Goal: Task Accomplishment & Management: Use online tool/utility

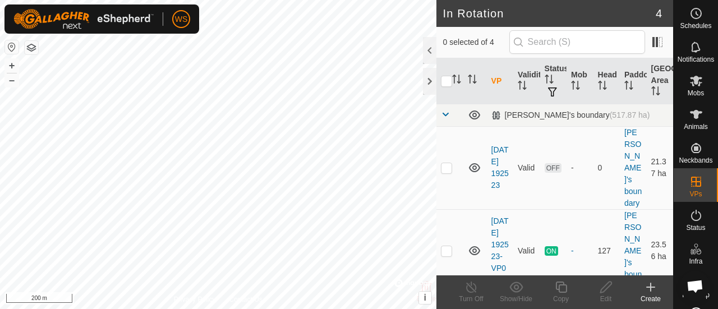
scroll to position [56, 0]
checkbox input "true"
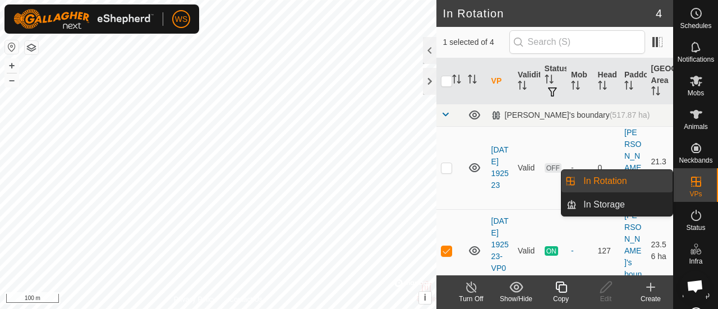
click at [601, 178] on link "In Rotation" at bounding box center [624, 181] width 96 height 22
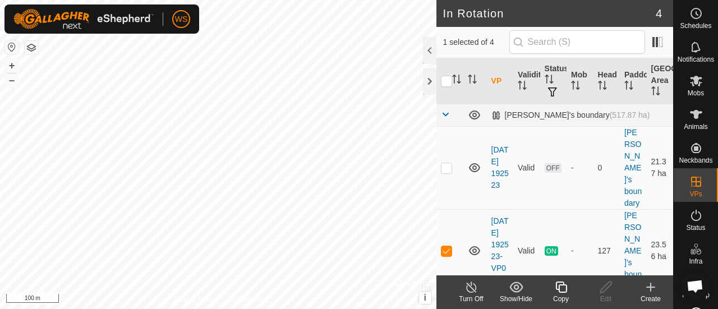
click at [651, 287] on icon at bounding box center [650, 287] width 8 height 0
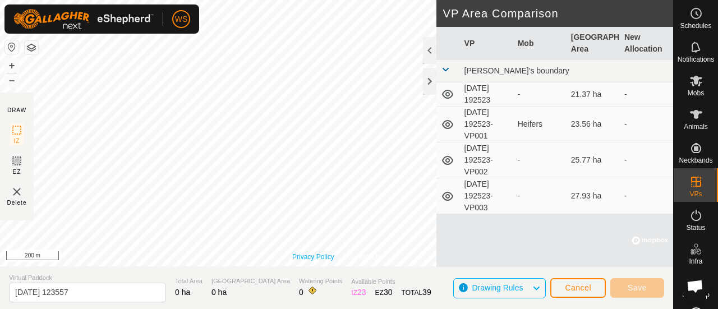
click at [296, 256] on link "Privacy Policy" at bounding box center [313, 257] width 42 height 10
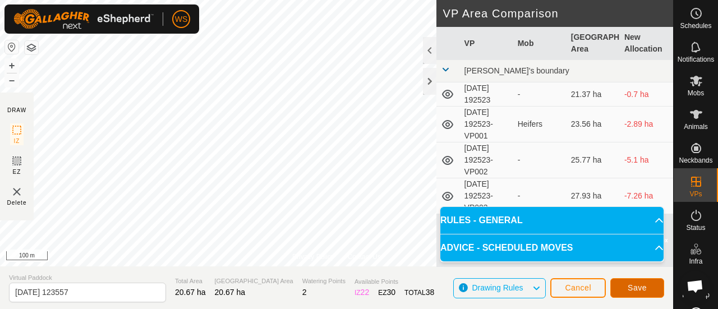
click at [629, 281] on button "Save" at bounding box center [637, 288] width 54 height 20
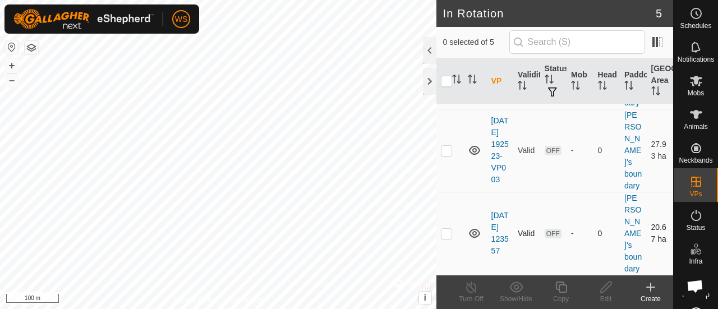
scroll to position [275, 0]
checkbox input "false"
checkbox input "true"
click at [442, 238] on p-checkbox at bounding box center [446, 233] width 11 height 9
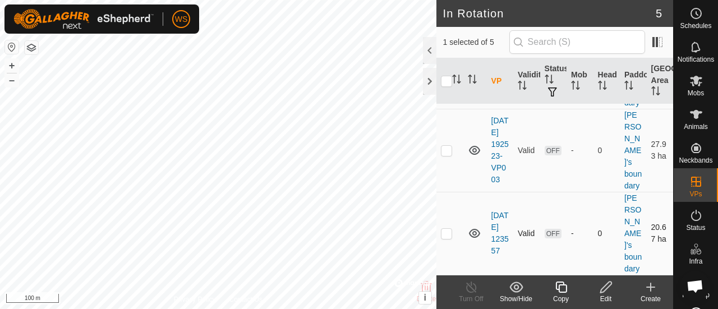
checkbox input "true"
checkbox input "false"
checkbox input "true"
checkbox input "false"
click at [689, 84] on icon at bounding box center [695, 80] width 13 height 13
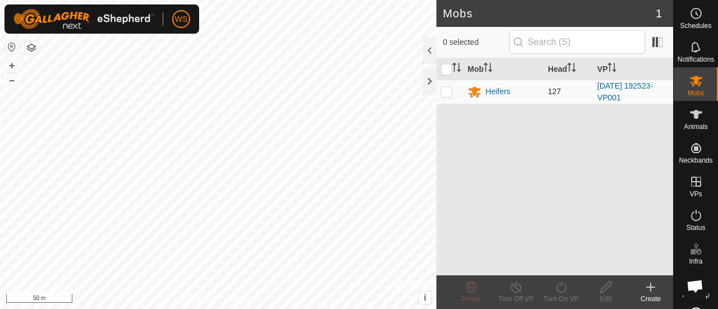
click at [449, 91] on p-checkbox at bounding box center [446, 91] width 11 height 9
checkbox input "true"
click at [563, 285] on icon at bounding box center [561, 286] width 14 height 13
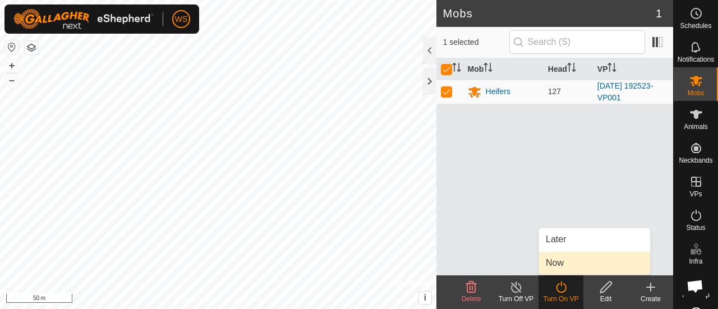
click at [555, 266] on link "Now" at bounding box center [594, 263] width 111 height 22
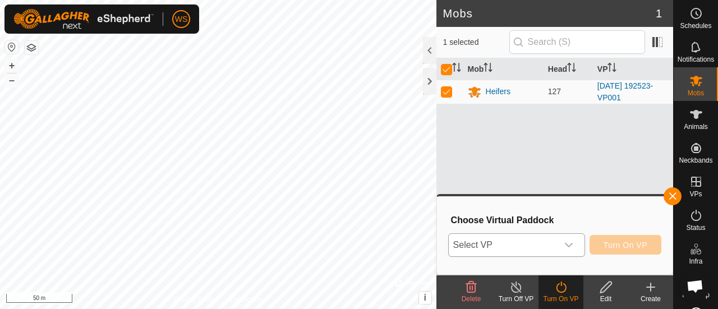
click at [510, 244] on span "Select VP" at bounding box center [503, 245] width 109 height 22
click at [521, 242] on span "Select VP" at bounding box center [503, 245] width 109 height 22
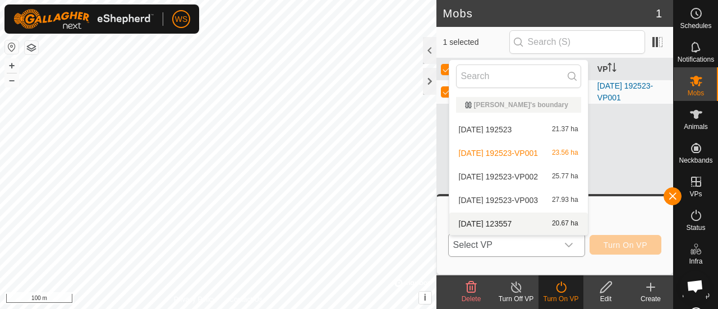
click at [497, 224] on li "2025-09-30 123557 20.67 ha" at bounding box center [518, 223] width 138 height 22
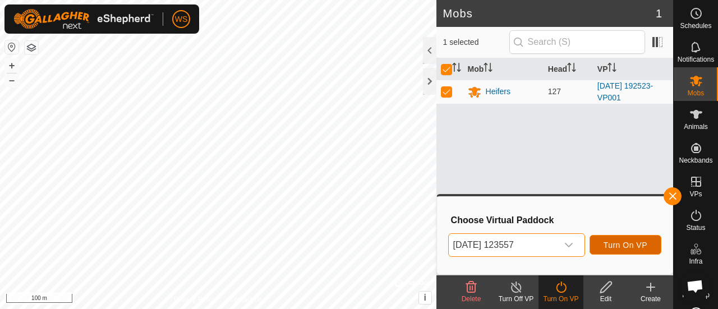
click at [621, 244] on span "Turn On VP" at bounding box center [625, 245] width 44 height 9
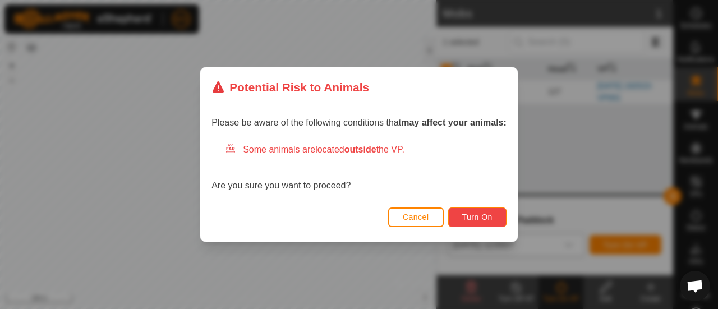
click at [476, 213] on span "Turn On" at bounding box center [477, 216] width 30 height 9
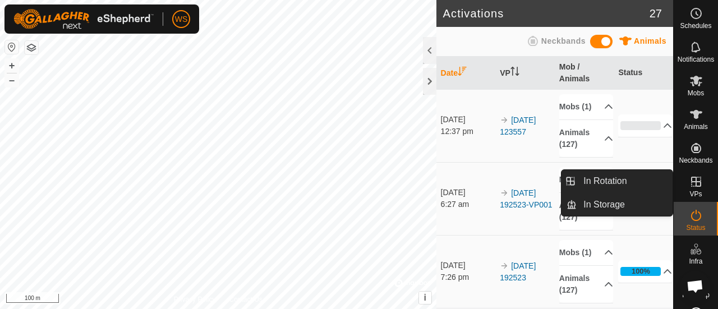
click at [692, 182] on icon at bounding box center [696, 182] width 10 height 10
click at [693, 212] on icon at bounding box center [695, 215] width 13 height 13
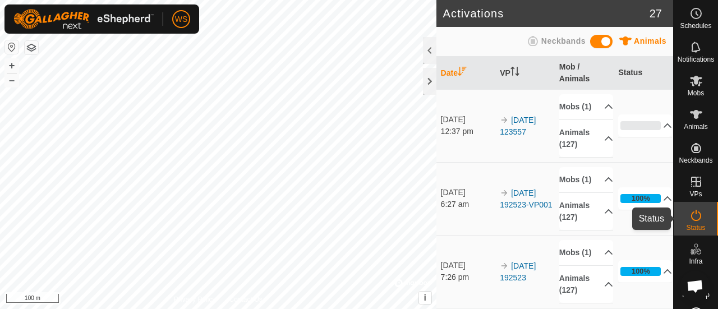
click at [691, 215] on icon at bounding box center [695, 215] width 13 height 13
click at [31, 47] on button "button" at bounding box center [31, 47] width 13 height 13
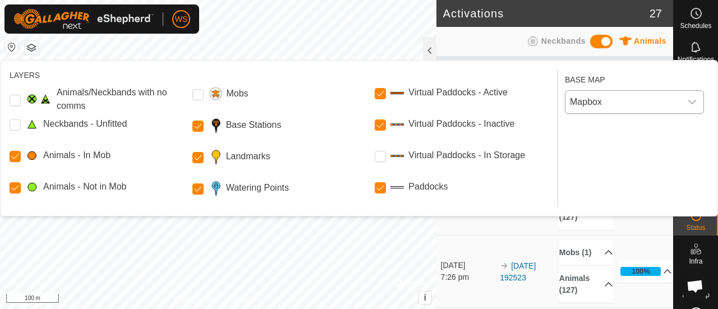
click at [607, 101] on span "Mapbox" at bounding box center [622, 102] width 115 height 22
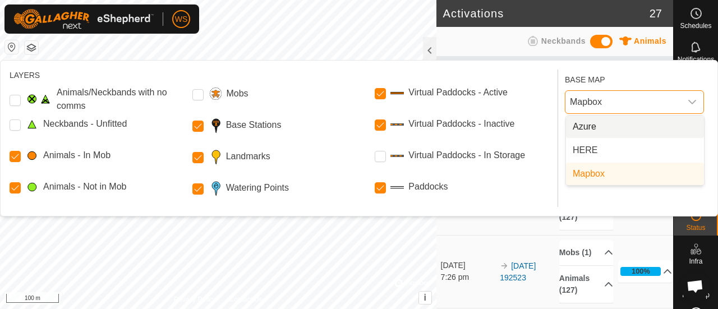
click at [590, 126] on li "Azure" at bounding box center [635, 126] width 138 height 22
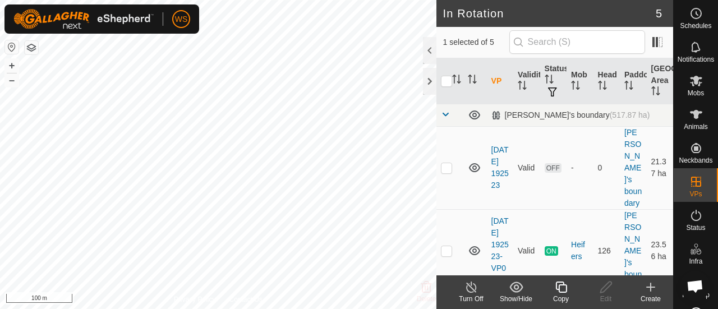
click at [25, 46] on button "button" at bounding box center [31, 47] width 13 height 13
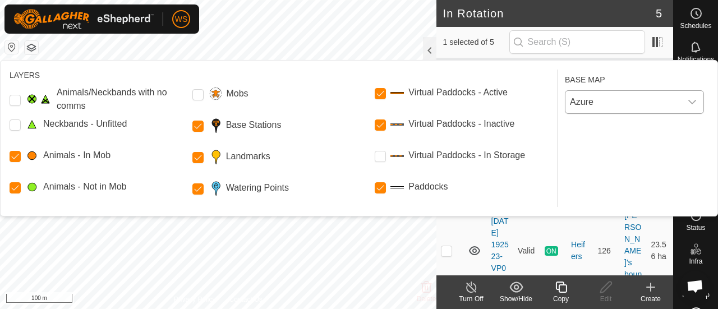
click at [594, 103] on span "Azure" at bounding box center [622, 102] width 115 height 22
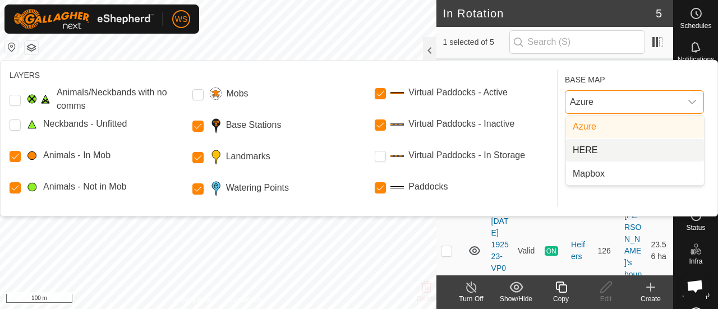
click at [585, 151] on li "HERE" at bounding box center [635, 150] width 138 height 22
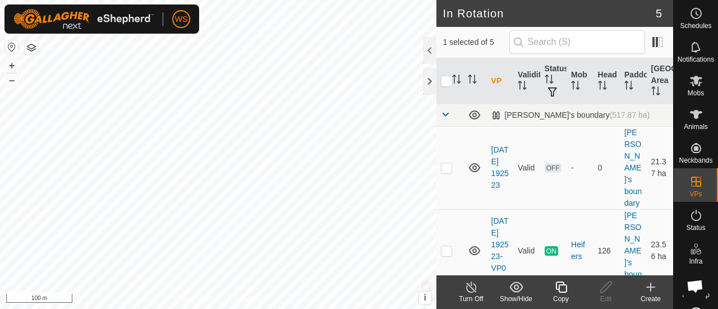
click at [34, 44] on button "button" at bounding box center [31, 47] width 13 height 13
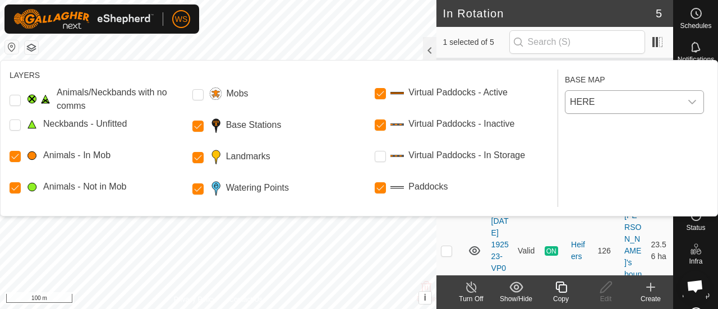
click at [580, 99] on span "HERE" at bounding box center [622, 102] width 115 height 22
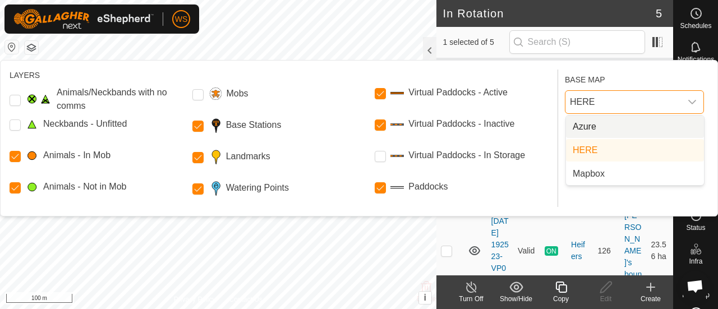
click at [585, 172] on li "Mapbox" at bounding box center [635, 174] width 138 height 22
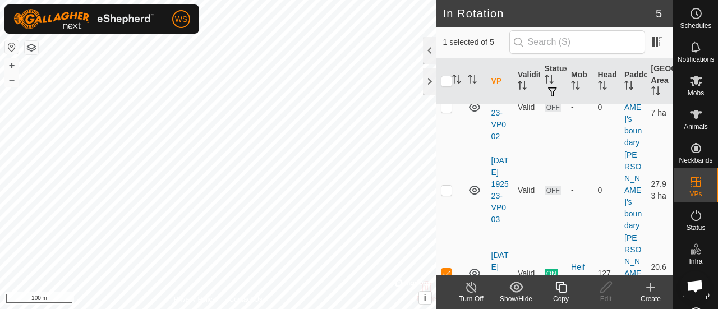
scroll to position [163, 0]
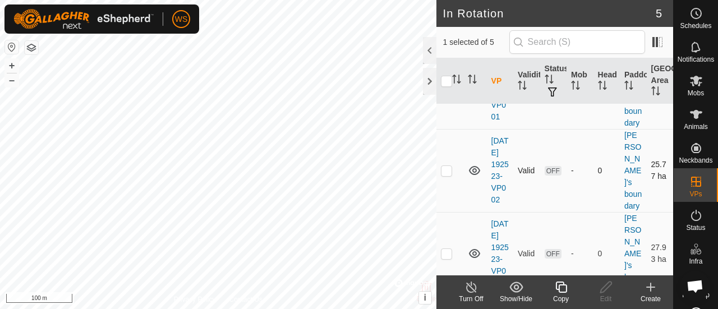
click at [447, 175] on p-checkbox at bounding box center [446, 170] width 11 height 9
checkbox input "false"
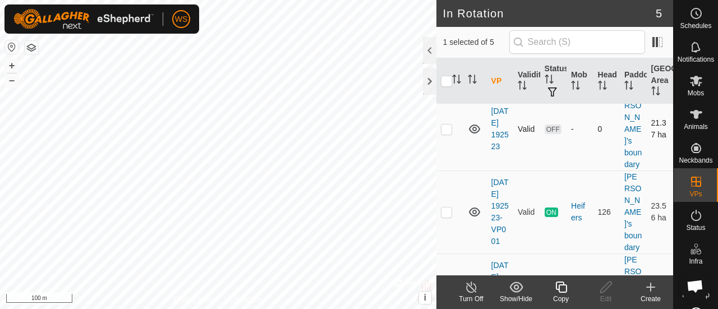
scroll to position [56, 0]
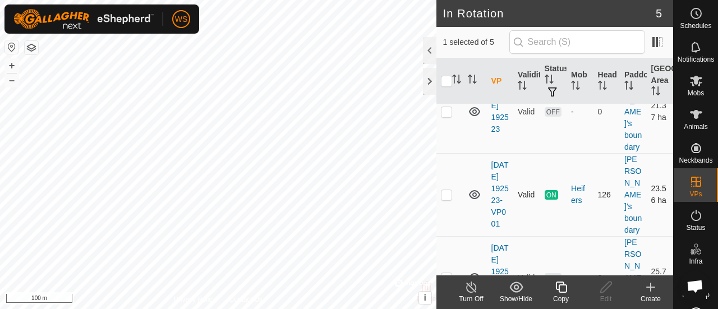
click at [449, 190] on p-checkbox at bounding box center [446, 194] width 11 height 9
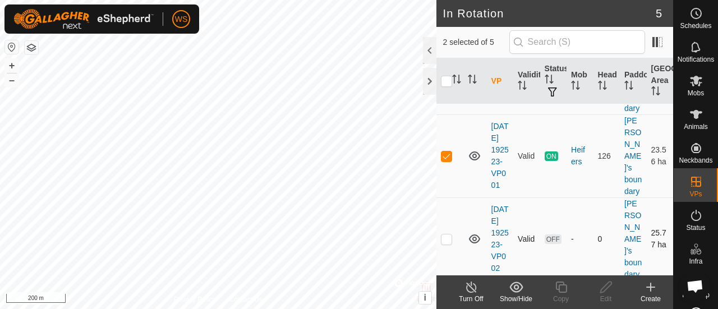
scroll to position [112, 0]
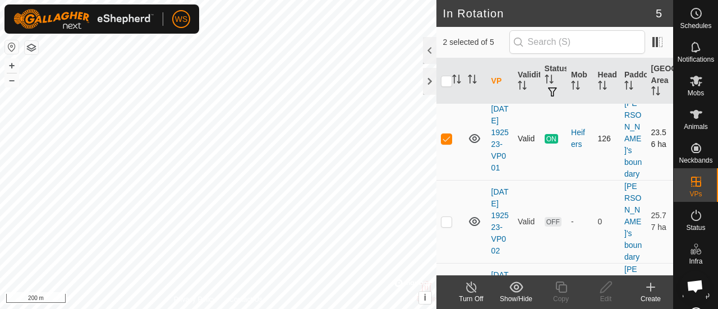
click at [444, 136] on td at bounding box center [449, 138] width 27 height 83
checkbox input "false"
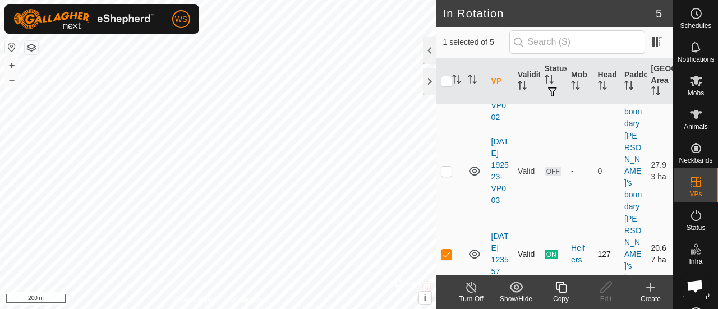
scroll to position [275, 0]
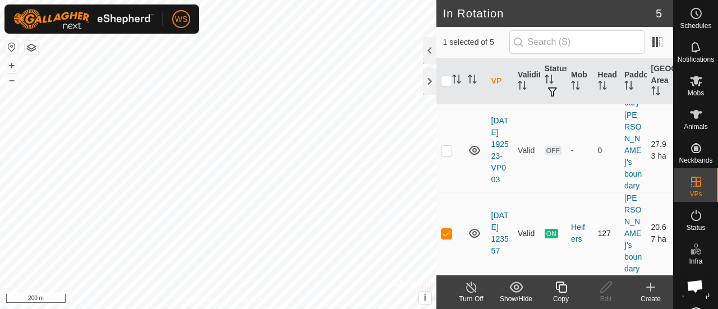
click at [449, 238] on p-checkbox at bounding box center [446, 233] width 11 height 9
click at [441, 238] on p-checkbox at bounding box center [446, 233] width 11 height 9
checkbox input "true"
drag, startPoint x: 685, startPoint y: 224, endPoint x: 685, endPoint y: 213, distance: 10.7
click at [686, 224] on span "Status" at bounding box center [695, 227] width 19 height 7
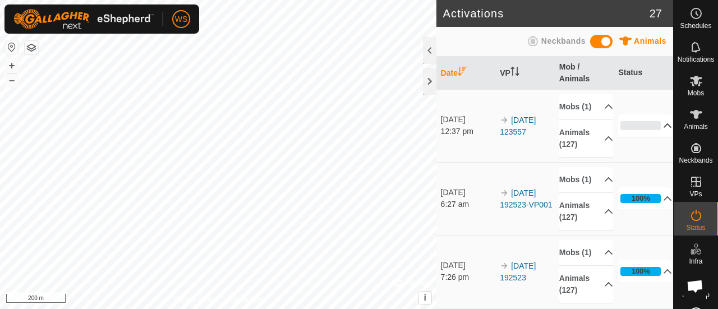
click at [650, 130] on p-accordion-header "0%" at bounding box center [645, 125] width 54 height 22
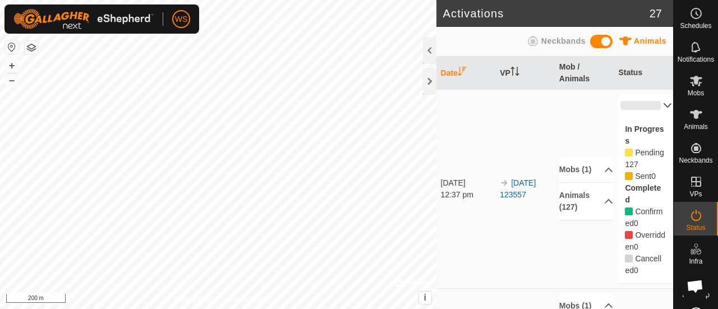
click at [664, 105] on icon at bounding box center [668, 105] width 8 height 4
